Goal: Information Seeking & Learning: Understand process/instructions

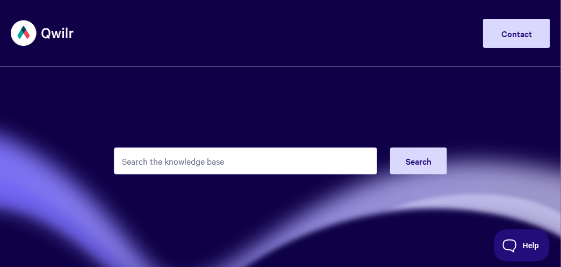
click at [158, 167] on input "Search the knowledge base" at bounding box center [246, 160] width 264 height 27
type input "v"
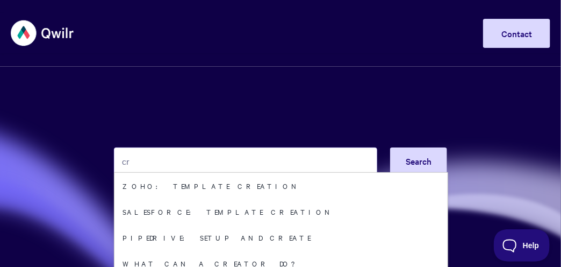
type input "c"
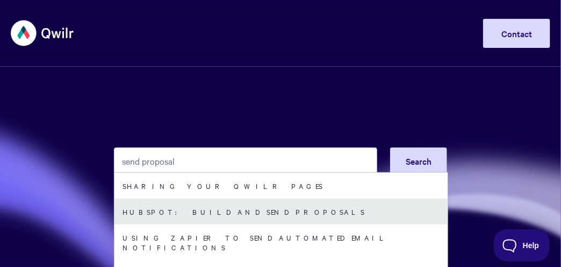
type input "send proposal"
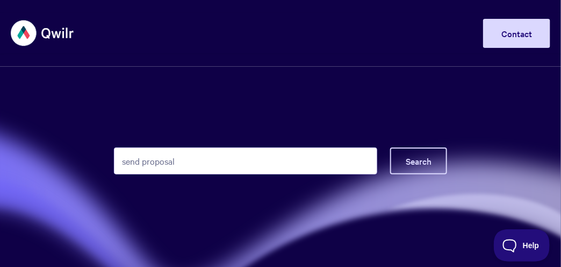
click at [411, 158] on span "Search" at bounding box center [419, 161] width 26 height 12
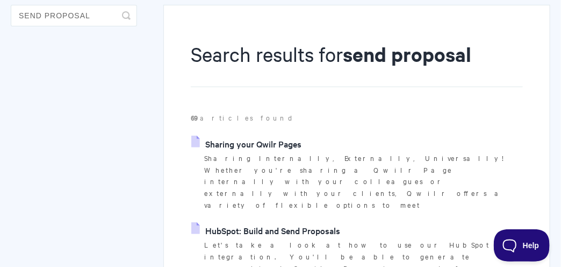
scroll to position [161, 0]
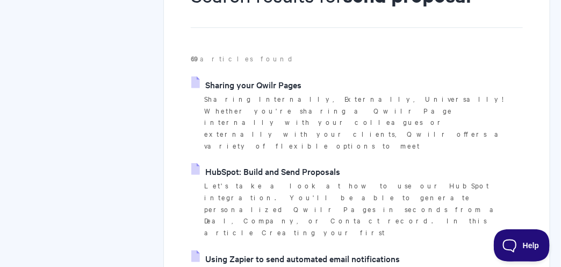
click at [288, 163] on link "HubSpot: Build and Send Proposals" at bounding box center [265, 171] width 149 height 16
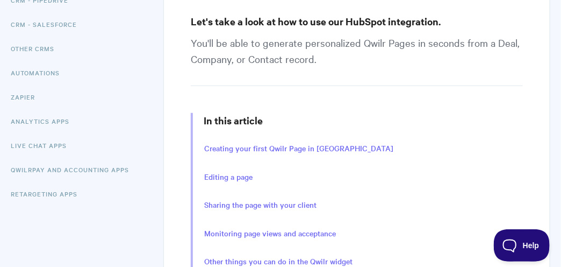
scroll to position [215, 0]
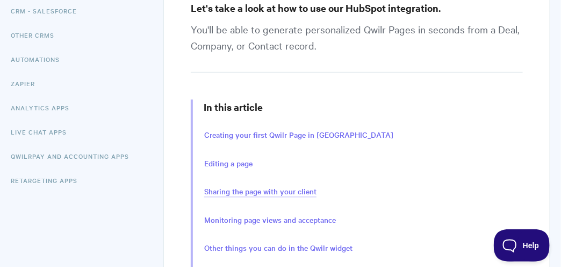
click at [266, 191] on link "Sharing the page with your client" at bounding box center [260, 192] width 112 height 12
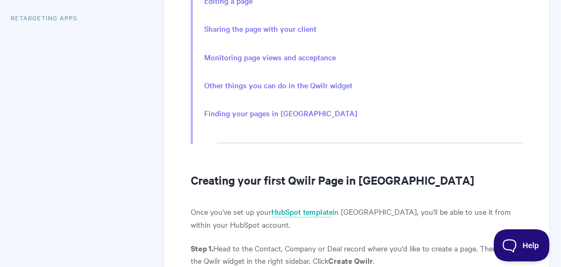
scroll to position [5, 0]
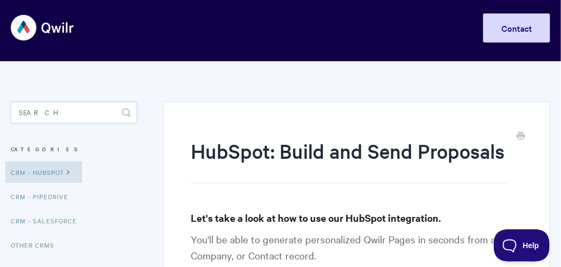
click at [44, 120] on input "Search" at bounding box center [74, 113] width 126 height 22
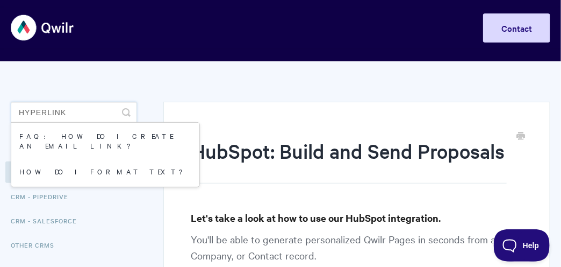
type input "hyperlink"
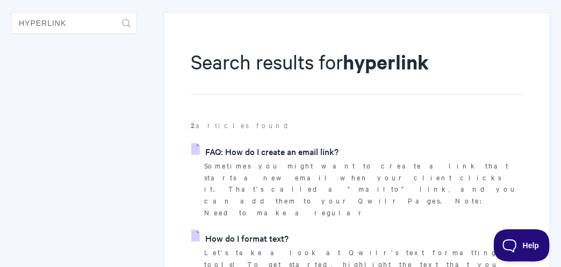
scroll to position [108, 0]
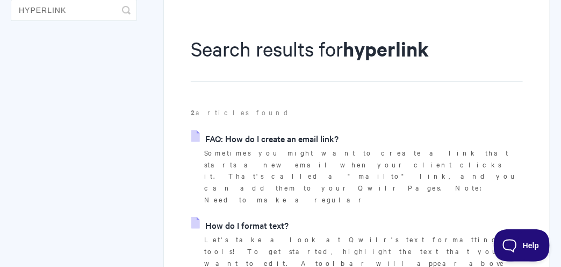
click at [273, 138] on link "FAQ: How do I create an email link?" at bounding box center [264, 138] width 147 height 16
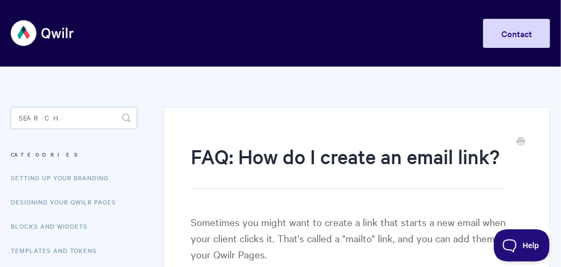
click at [57, 122] on input "Search" at bounding box center [74, 118] width 126 height 22
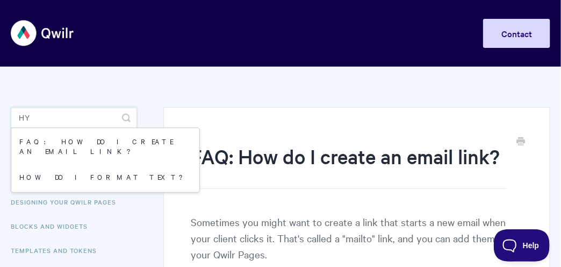
type input "h"
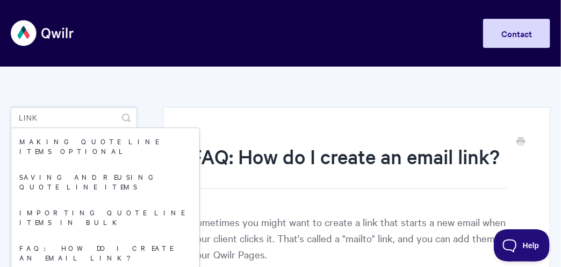
type input "link"
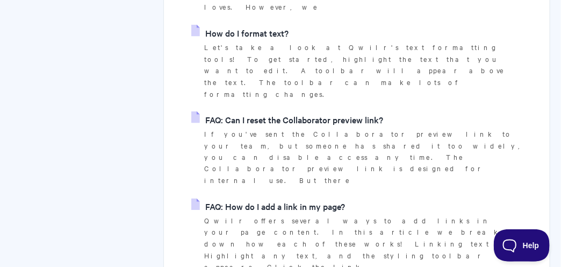
scroll to position [484, 0]
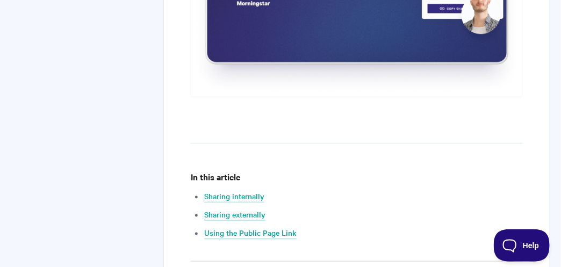
scroll to position [538, 0]
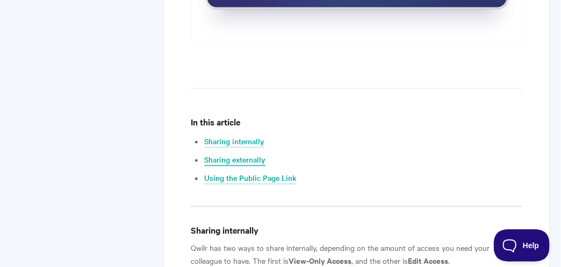
click at [243, 160] on link "Sharing externally" at bounding box center [234, 160] width 61 height 12
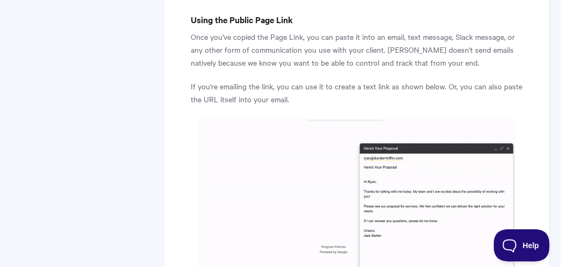
scroll to position [2936, 0]
